Goal: Information Seeking & Learning: Learn about a topic

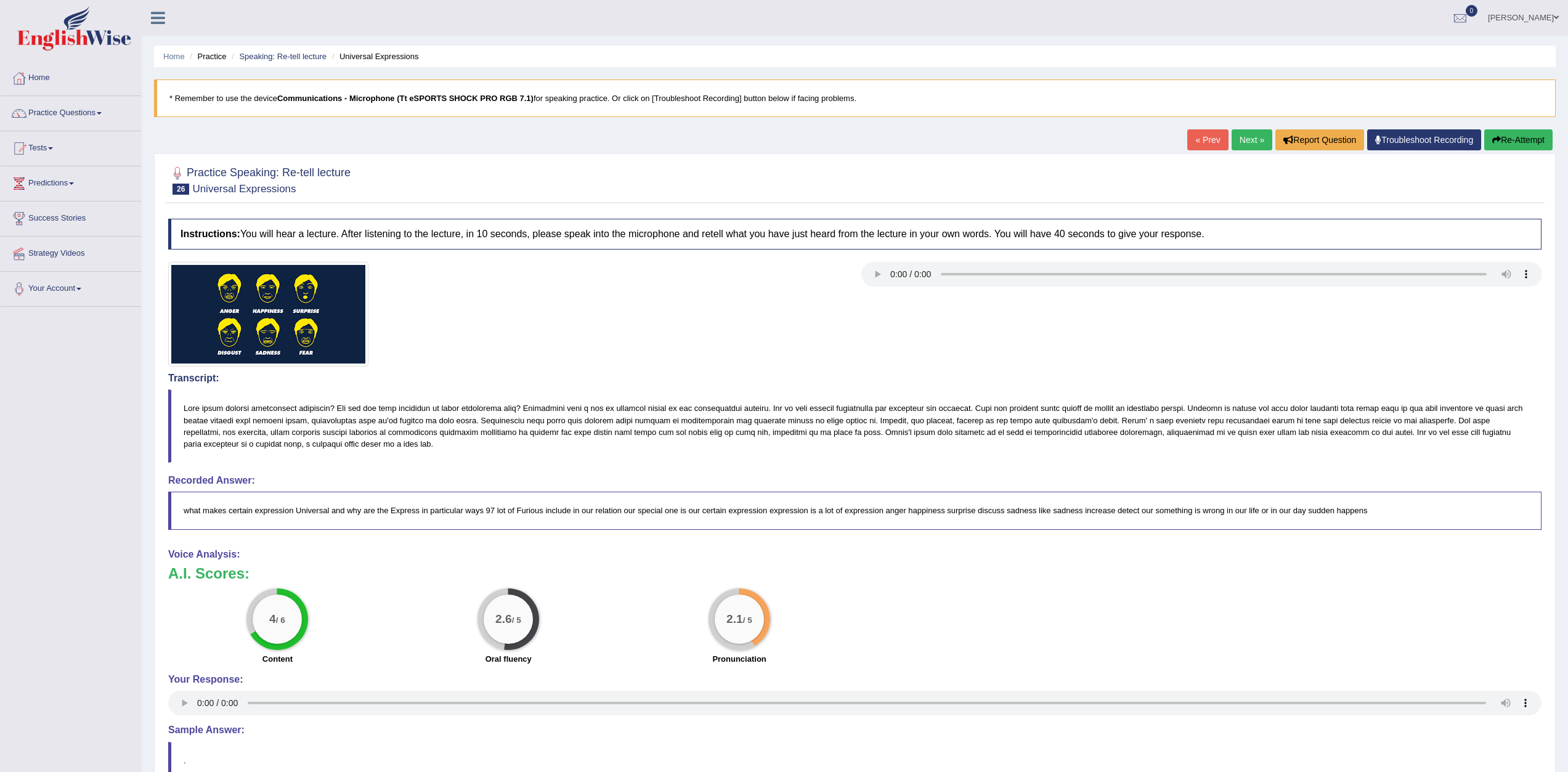
click at [1245, 144] on link "Next »" at bounding box center [1252, 140] width 40 height 21
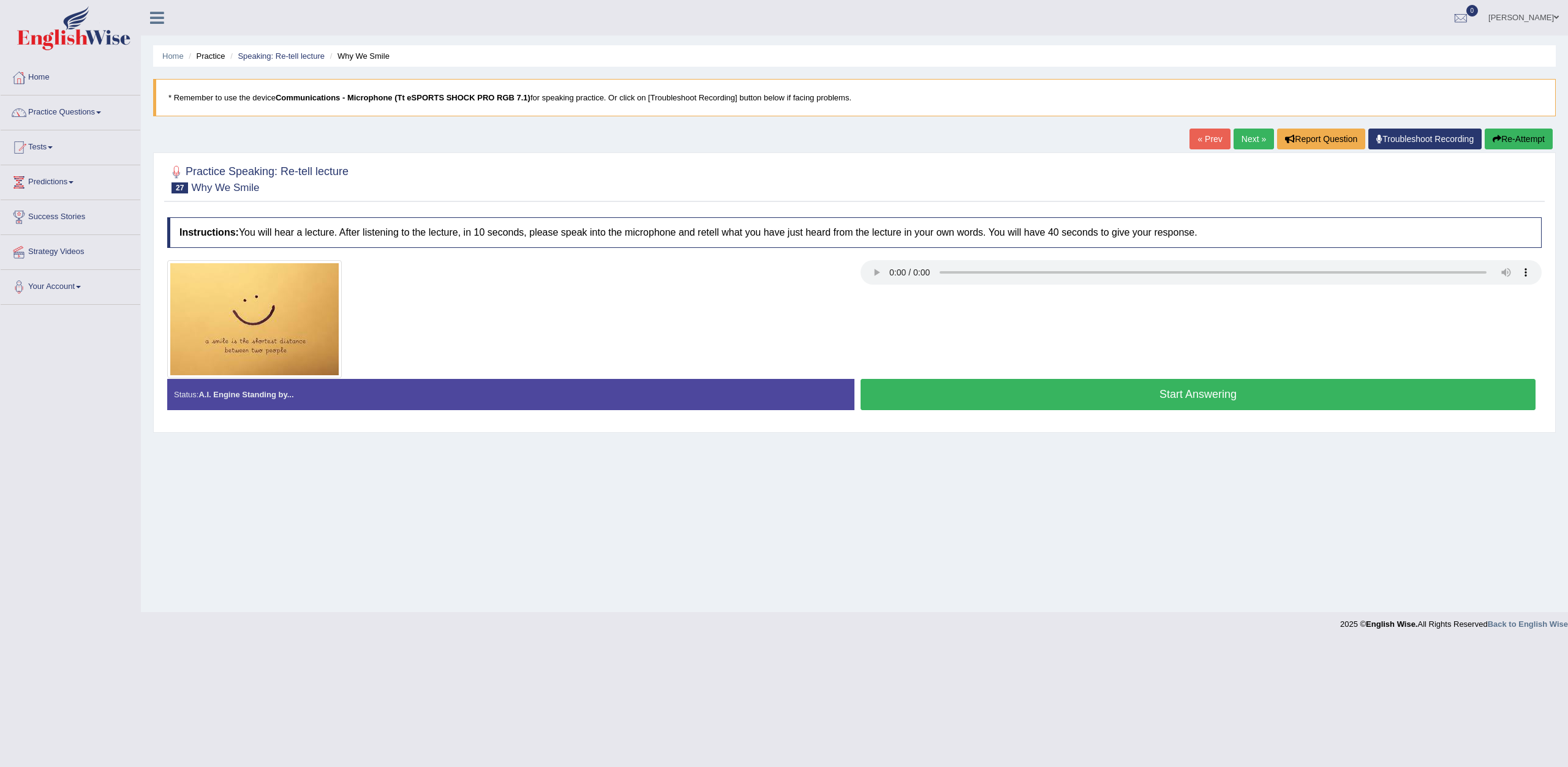
click at [1068, 390] on button "Start Answering" at bounding box center [1197, 395] width 675 height 31
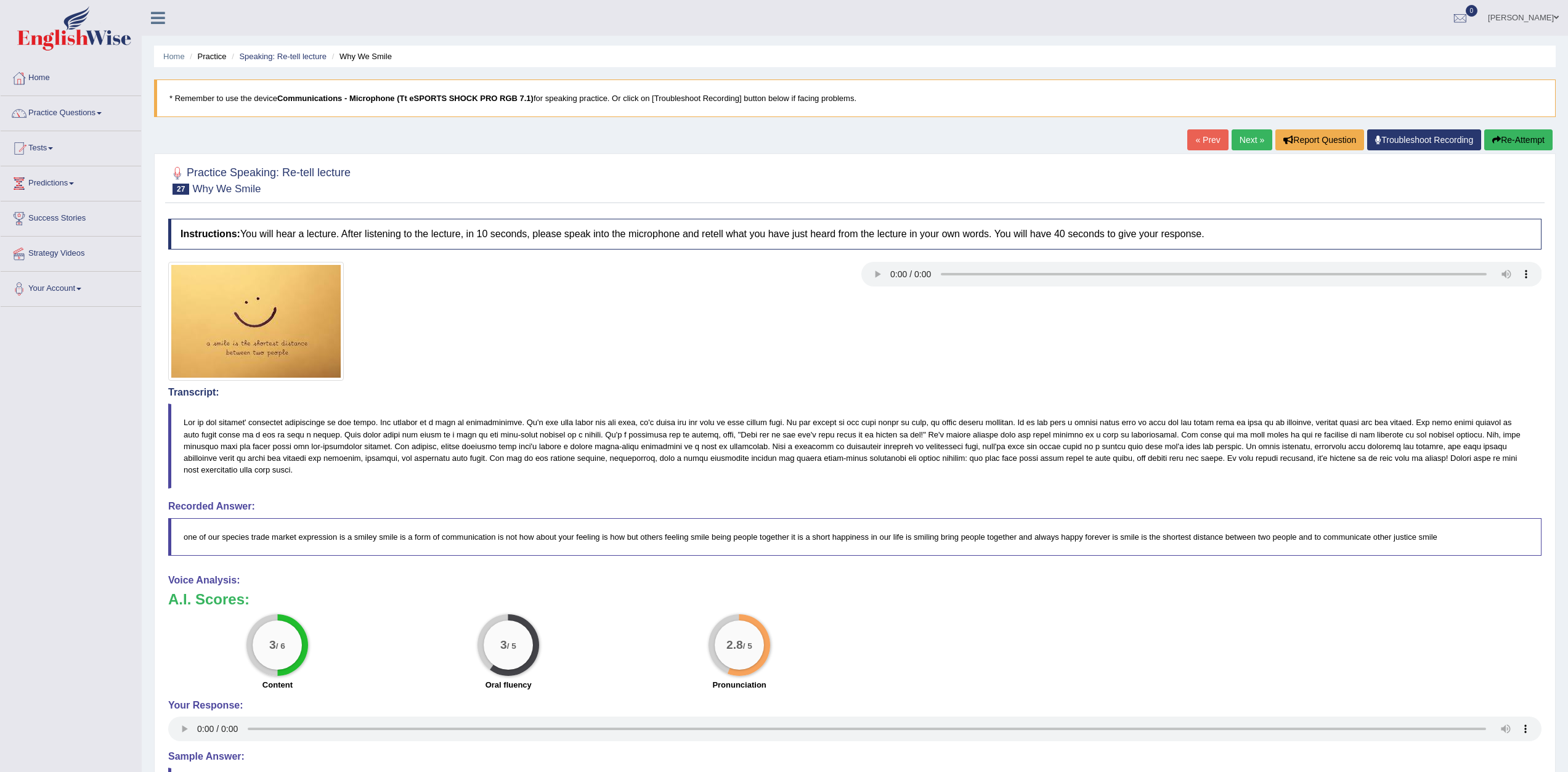
click at [1245, 135] on link "Next »" at bounding box center [1252, 140] width 40 height 21
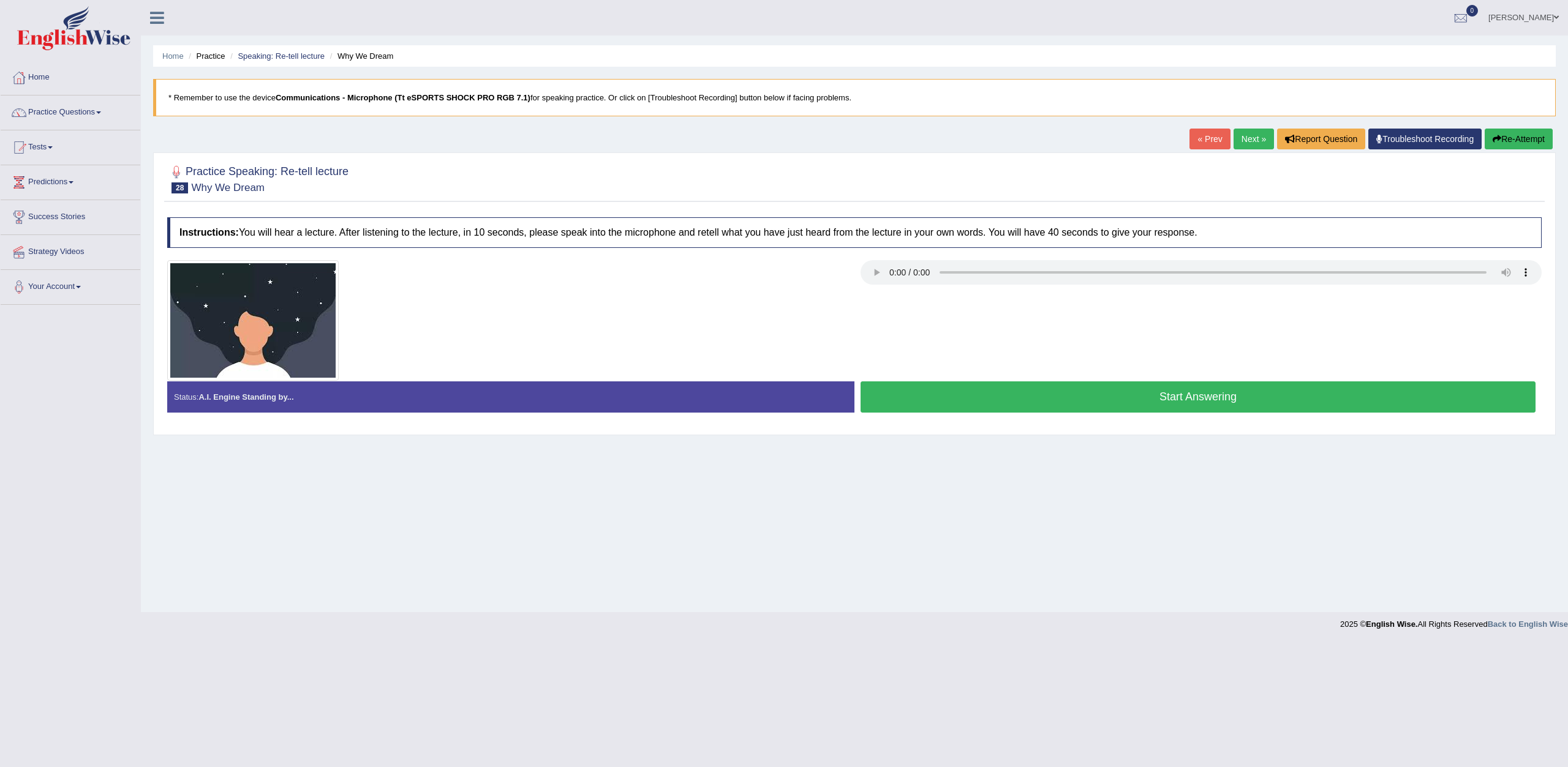
click at [983, 392] on button "Start Answering" at bounding box center [1197, 397] width 675 height 31
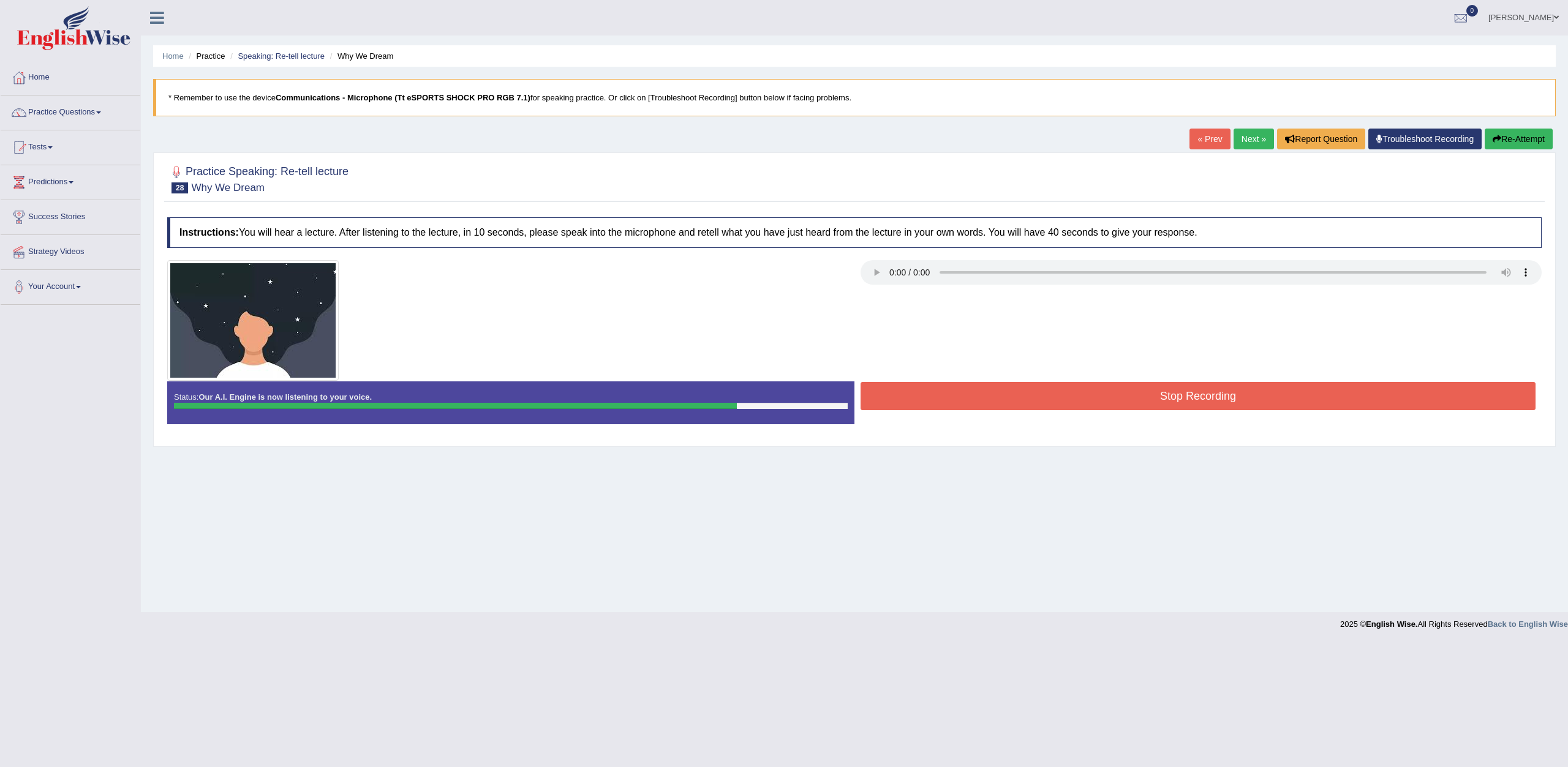
click at [988, 392] on button "Stop Recording" at bounding box center [1197, 396] width 675 height 28
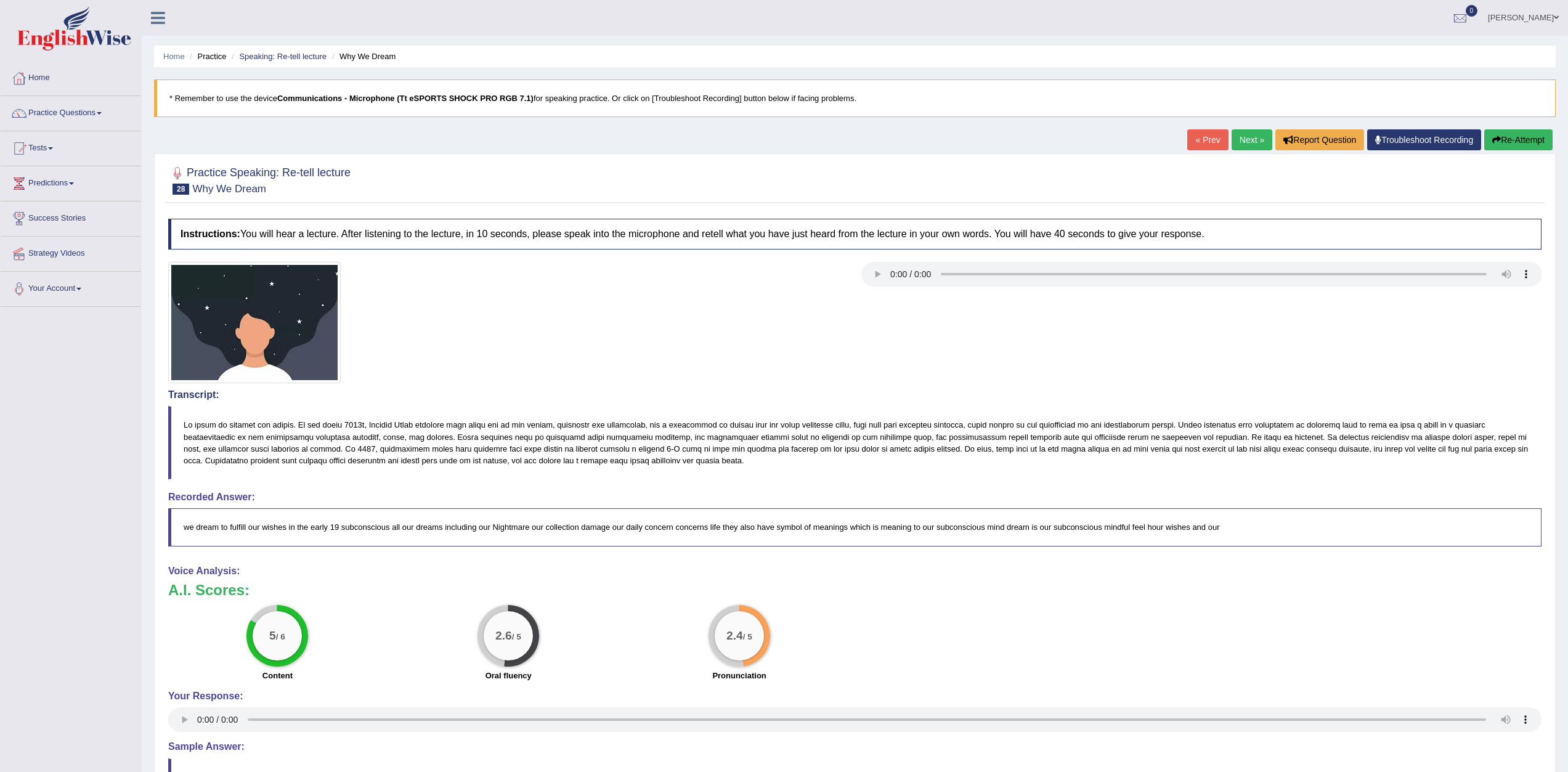
click at [1238, 140] on link "Next »" at bounding box center [1252, 140] width 40 height 21
